Goal: Task Accomplishment & Management: Complete application form

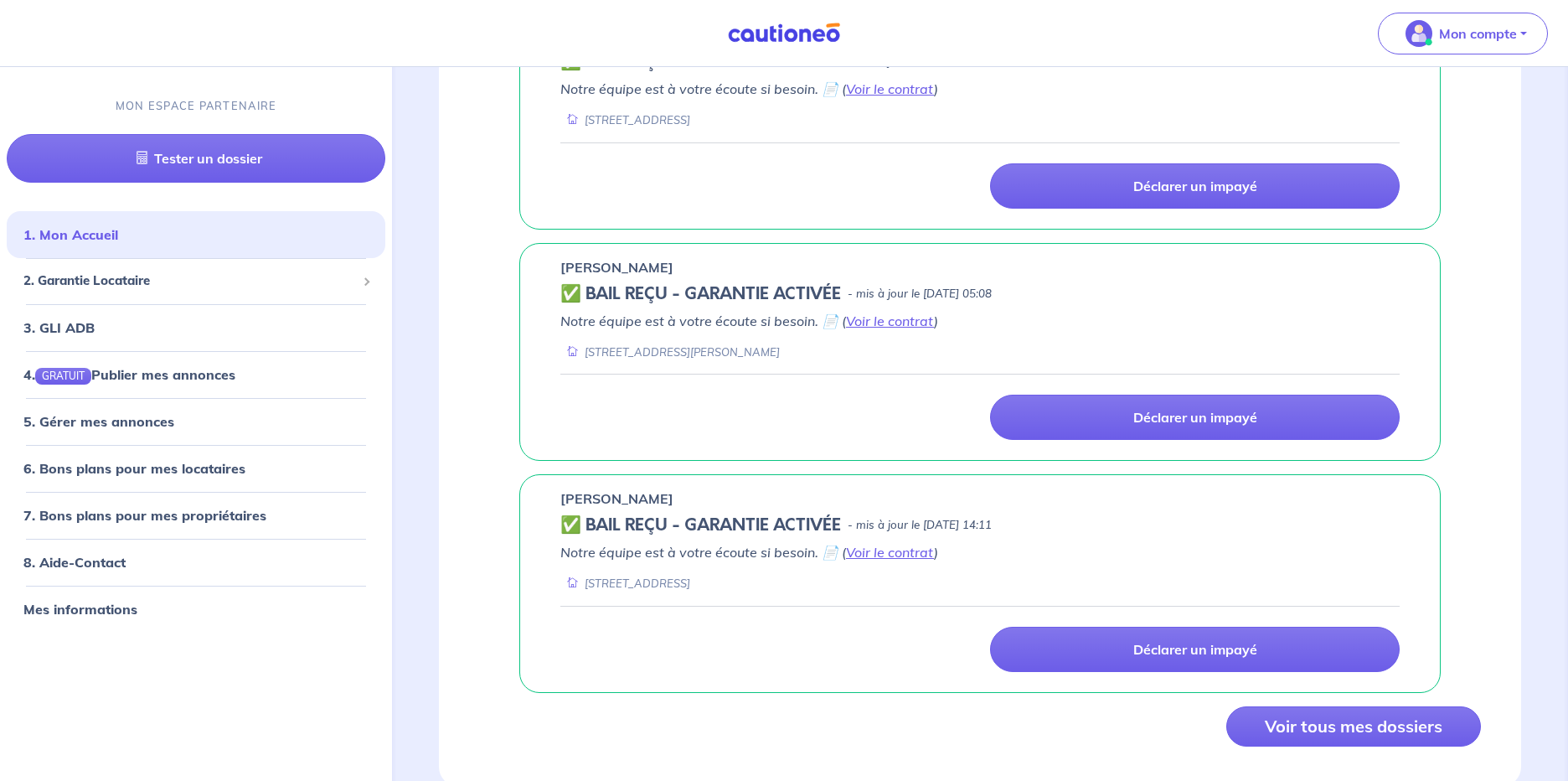
scroll to position [1291, 0]
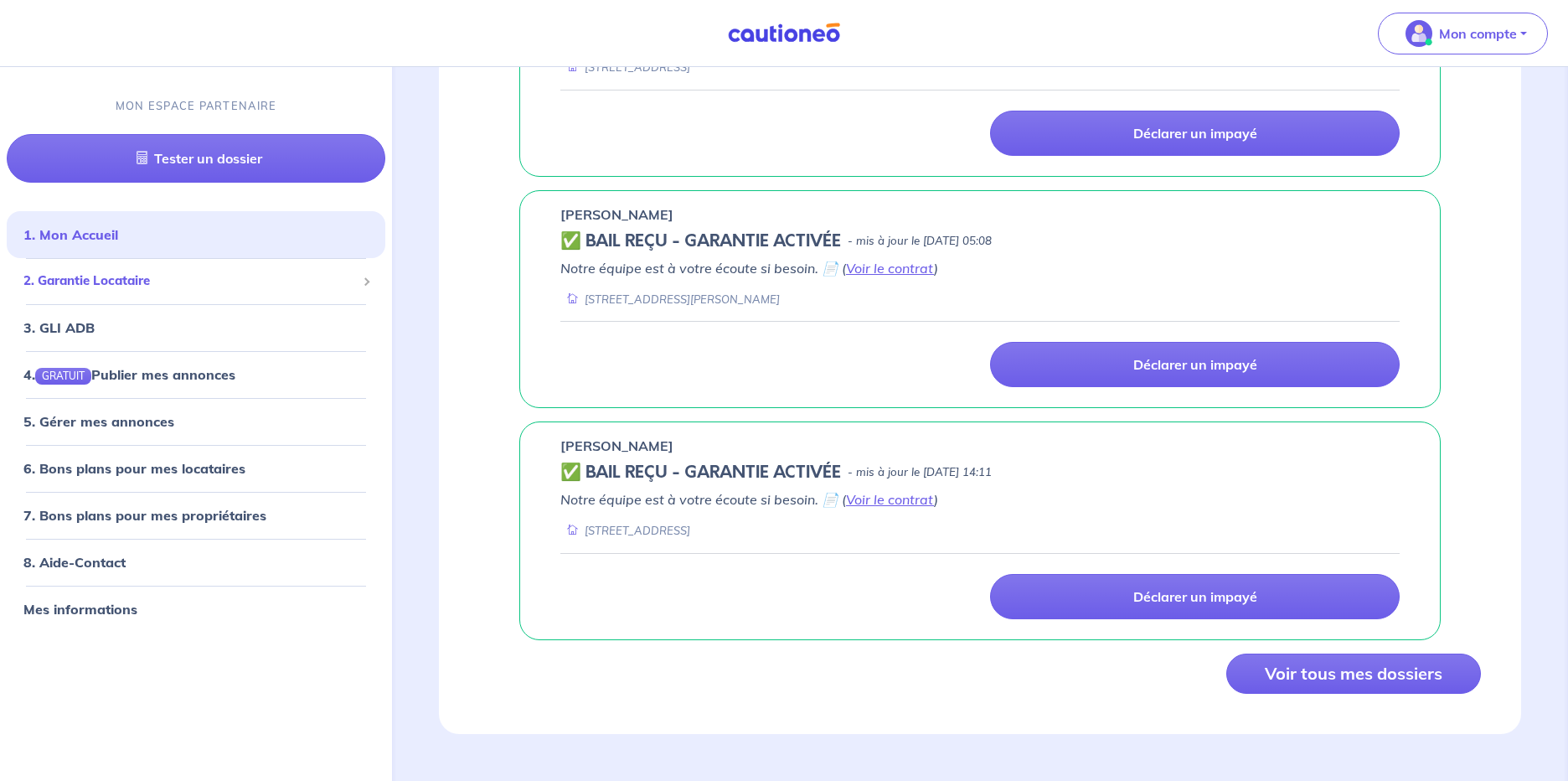
click at [190, 284] on span "2. Garantie Locataire" at bounding box center [189, 281] width 332 height 19
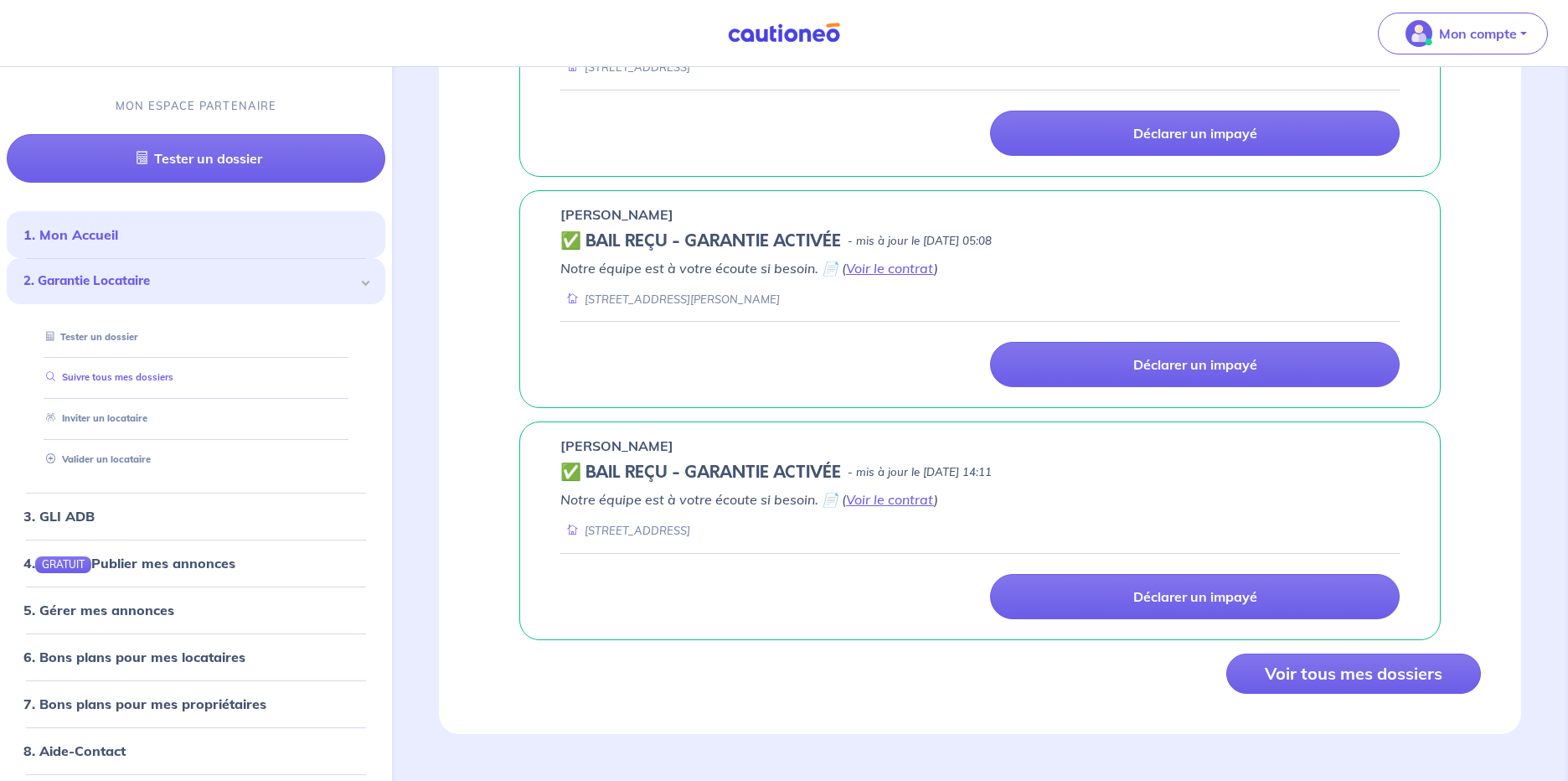
click at [166, 375] on link "Suivre tous mes dossiers" at bounding box center [106, 377] width 134 height 12
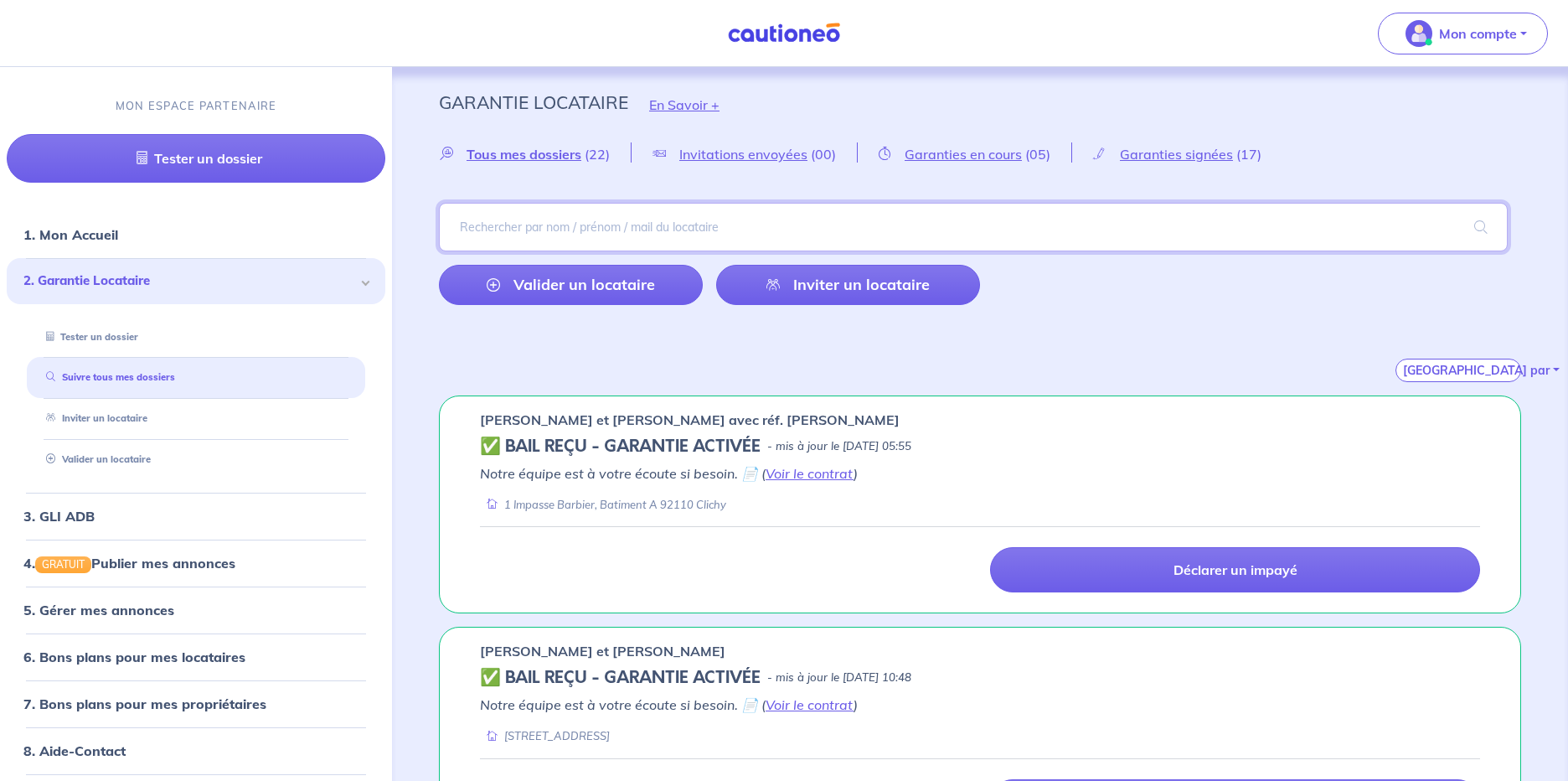
click at [529, 242] on input "search" at bounding box center [974, 227] width 1069 height 49
type input "de coudenhove"
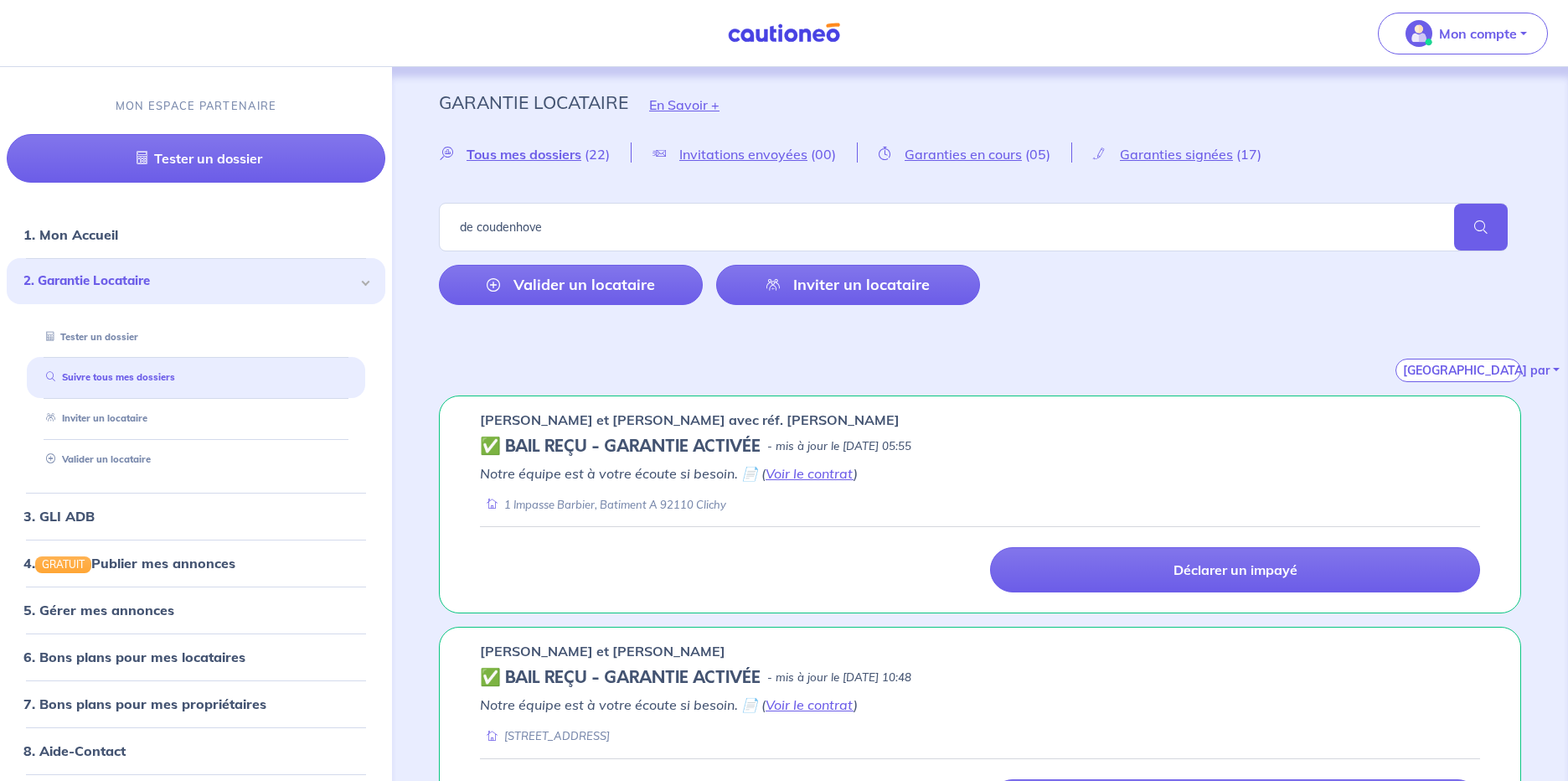
click at [1480, 223] on span at bounding box center [1481, 227] width 54 height 47
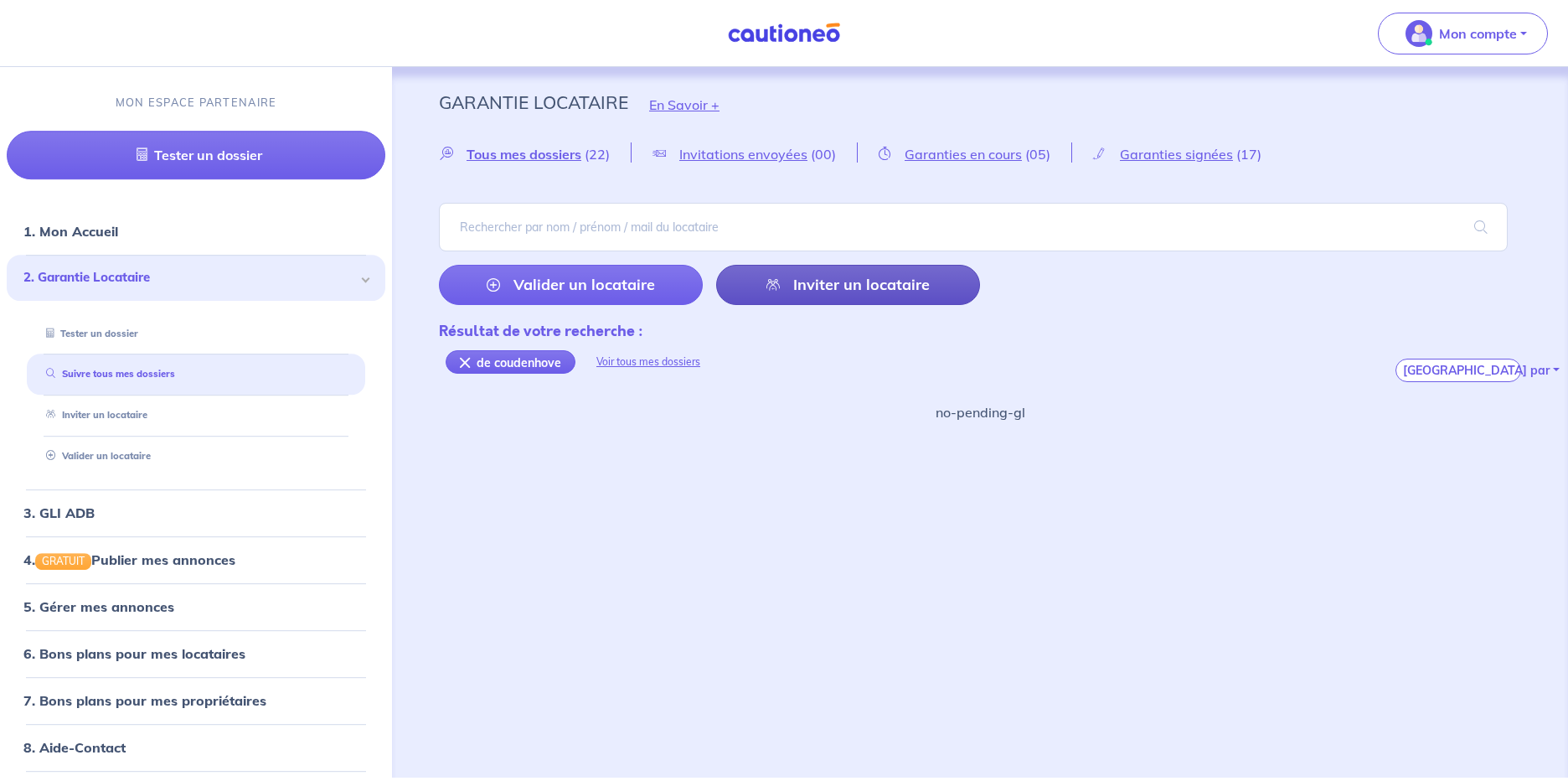
click at [871, 282] on link "Inviter un locataire" at bounding box center [848, 285] width 264 height 40
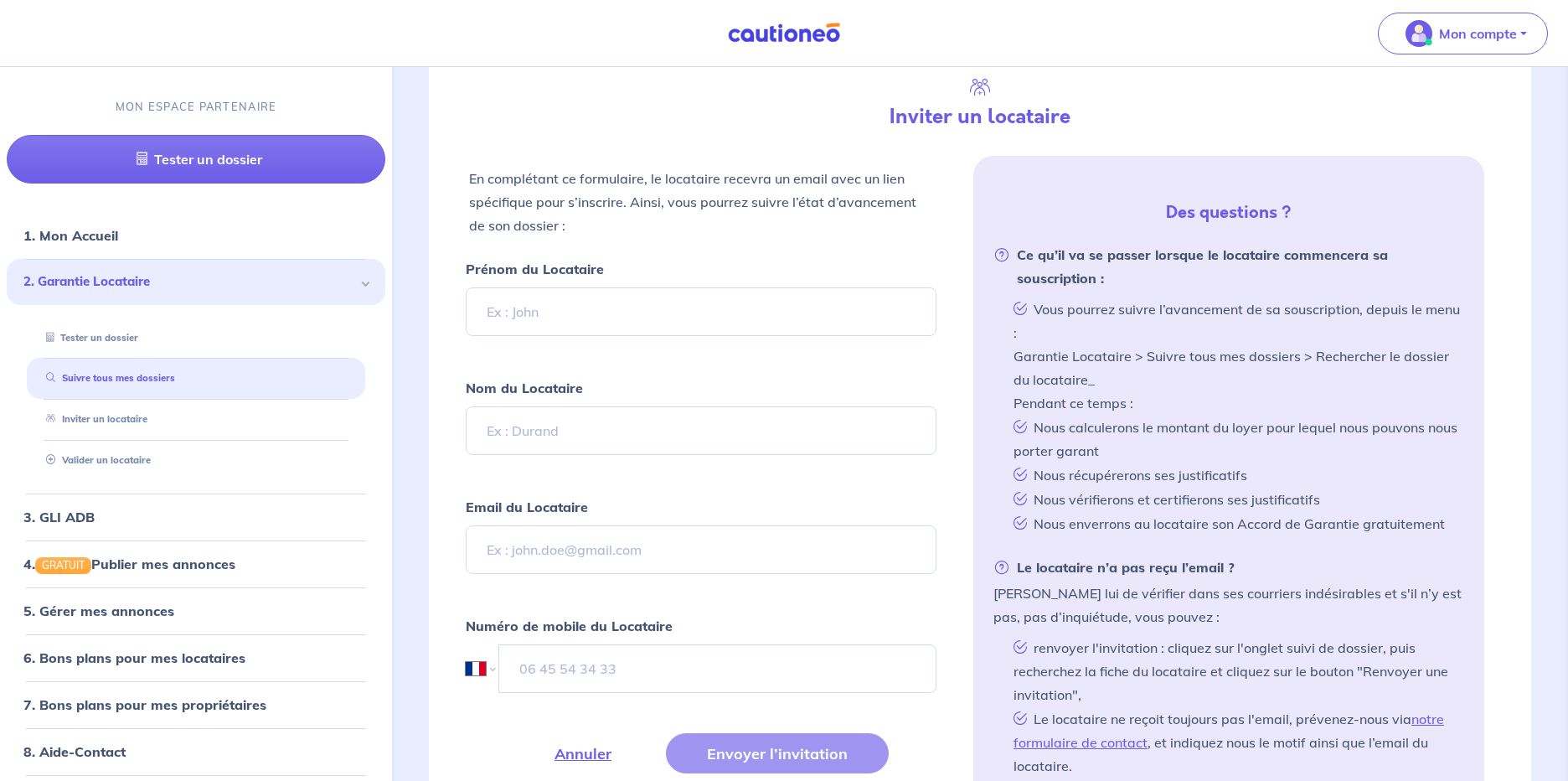
scroll to position [396, 0]
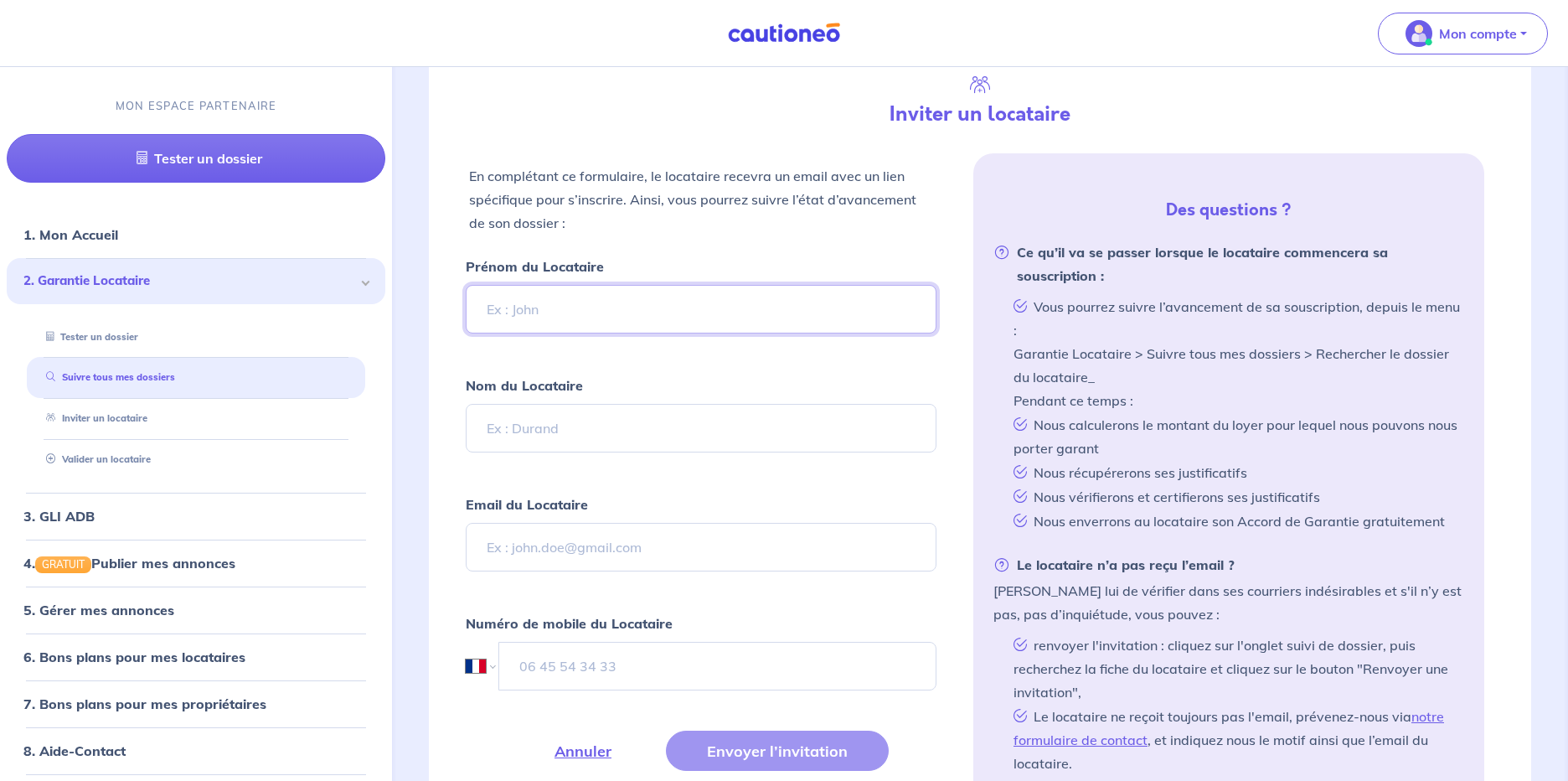
click at [735, 311] on input "Prénom du Locataire" at bounding box center [700, 309] width 470 height 49
type input "[PERSON_NAME]"
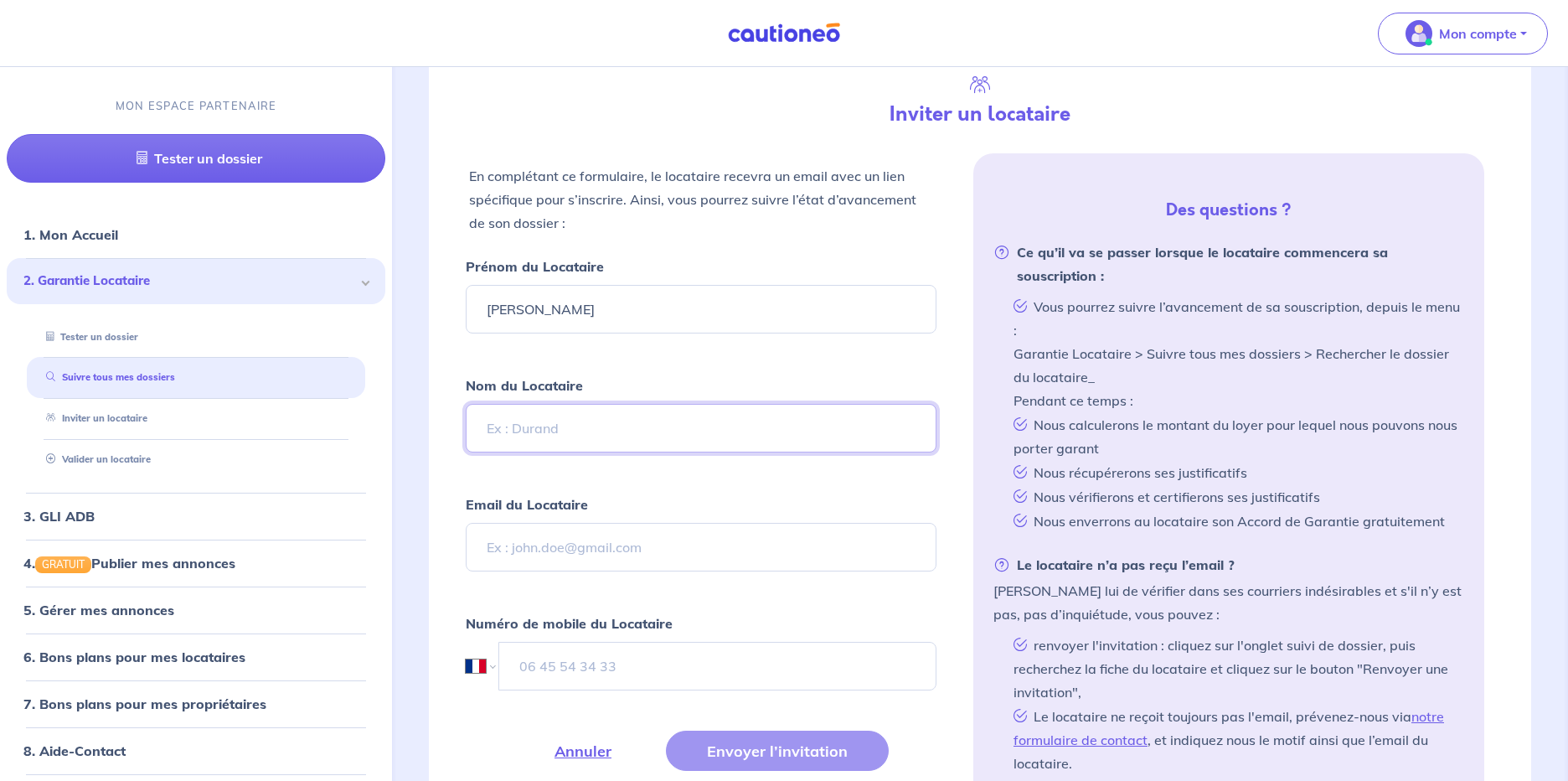
click at [642, 429] on input "Nom du Locataire" at bounding box center [700, 428] width 470 height 49
type input "DE COUDENHOVE"
click at [570, 558] on input "Email du Locataire" at bounding box center [700, 547] width 470 height 49
paste input "[PERSON_NAME][EMAIL_ADDRESS][DOMAIN_NAME]"
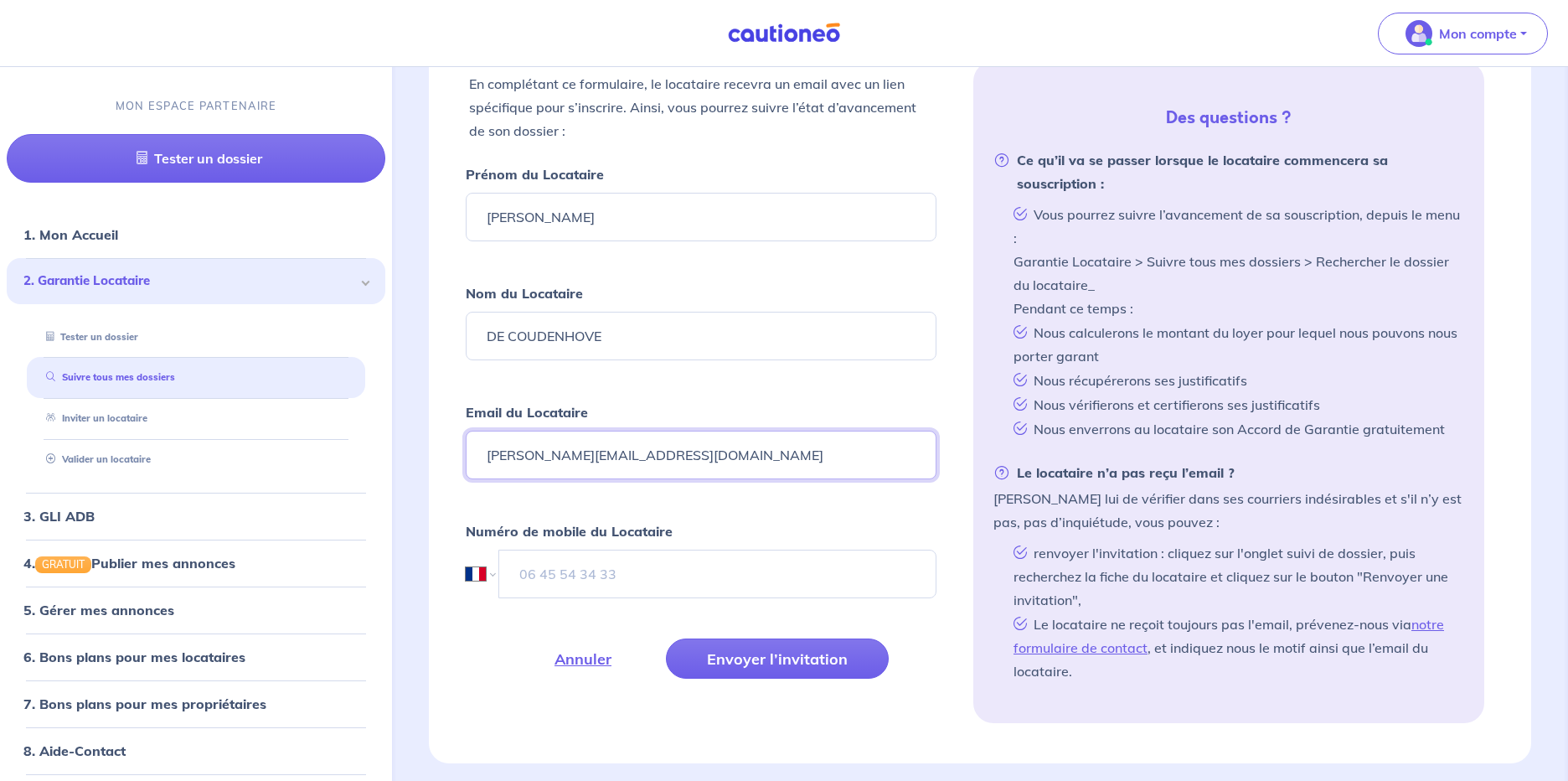
scroll to position [491, 0]
type input "[PERSON_NAME][EMAIL_ADDRESS][DOMAIN_NAME]"
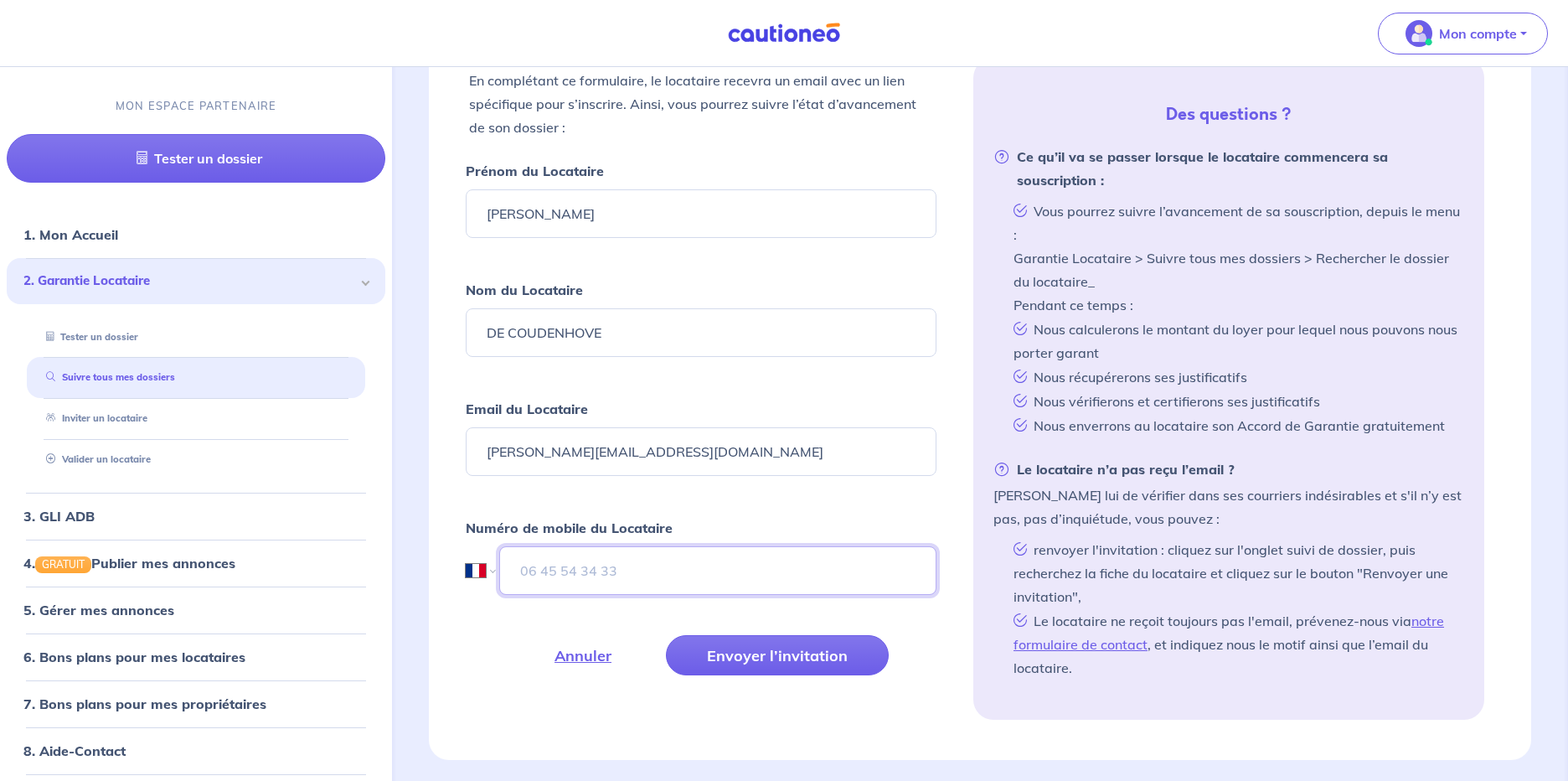
drag, startPoint x: 565, startPoint y: 563, endPoint x: 569, endPoint y: 583, distance: 20.4
paste input "06 64 33 06 45"
type input "06 64 33 06 45"
click at [749, 663] on button "Envoyer l’invitation" at bounding box center [777, 656] width 223 height 40
